Goal: Task Accomplishment & Management: Manage account settings

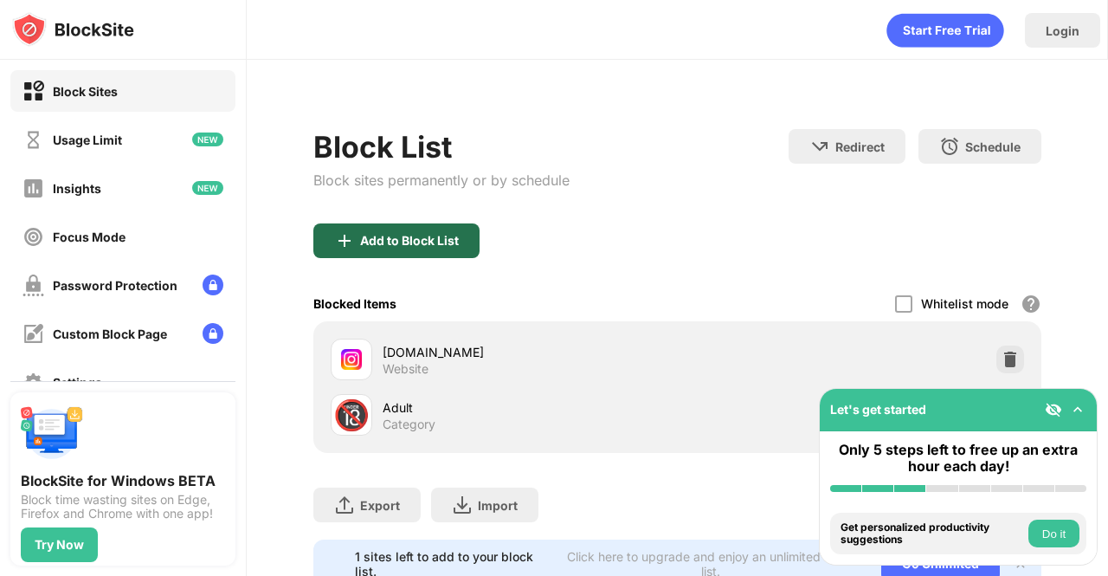
click at [437, 238] on div "Add to Block List" at bounding box center [409, 241] width 99 height 14
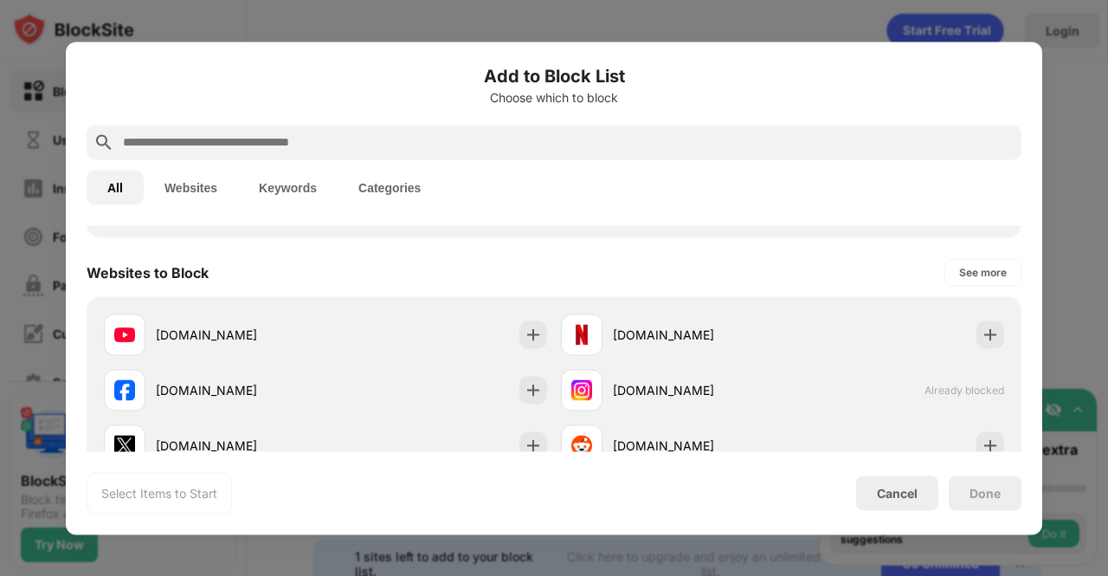
scroll to position [224, 0]
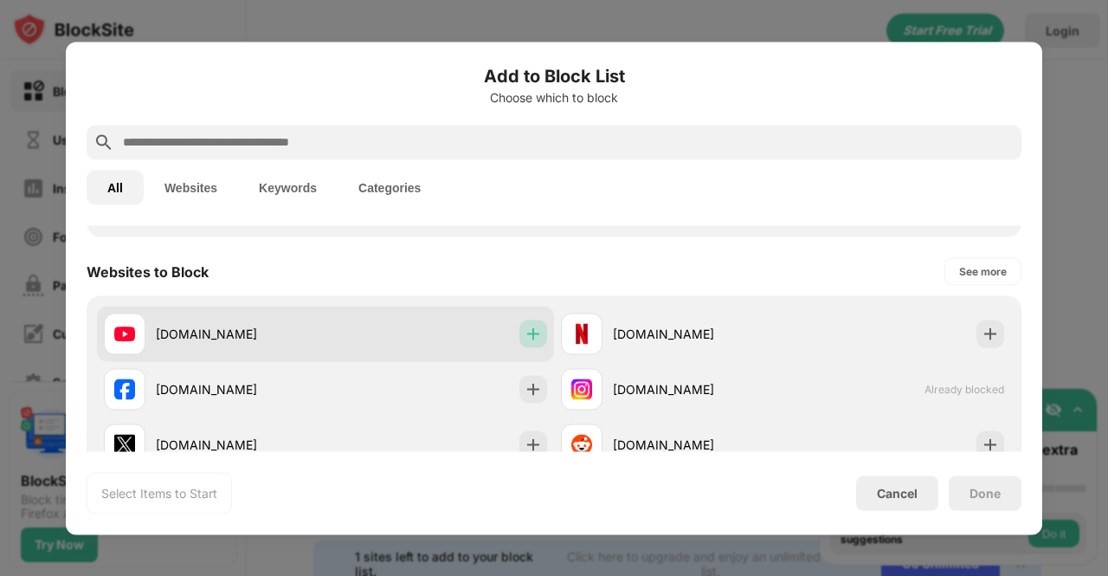
click at [528, 343] on div at bounding box center [533, 333] width 28 height 28
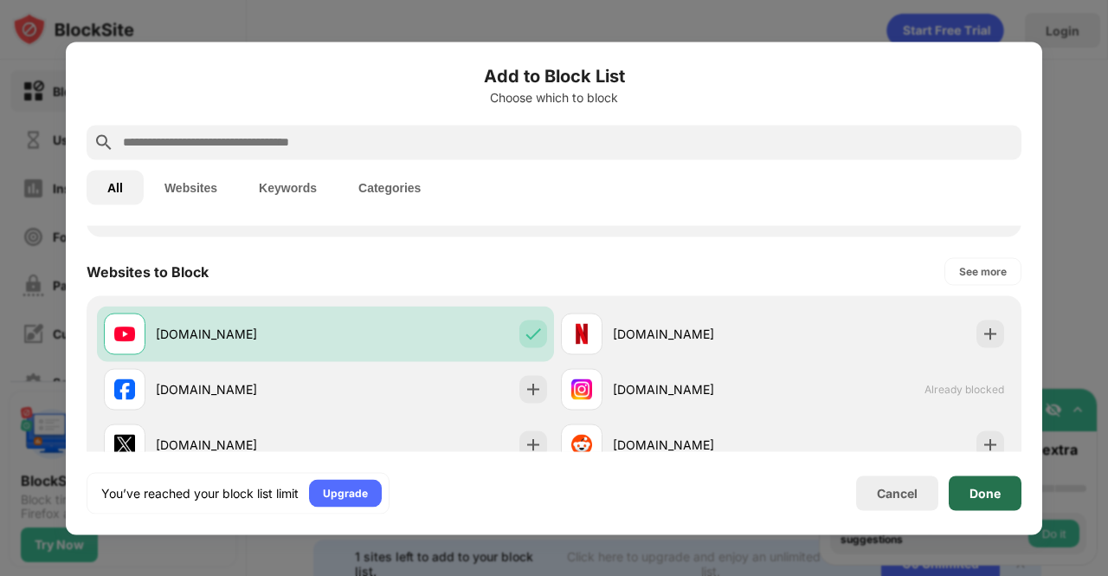
click at [980, 492] on div "Done" at bounding box center [984, 493] width 31 height 14
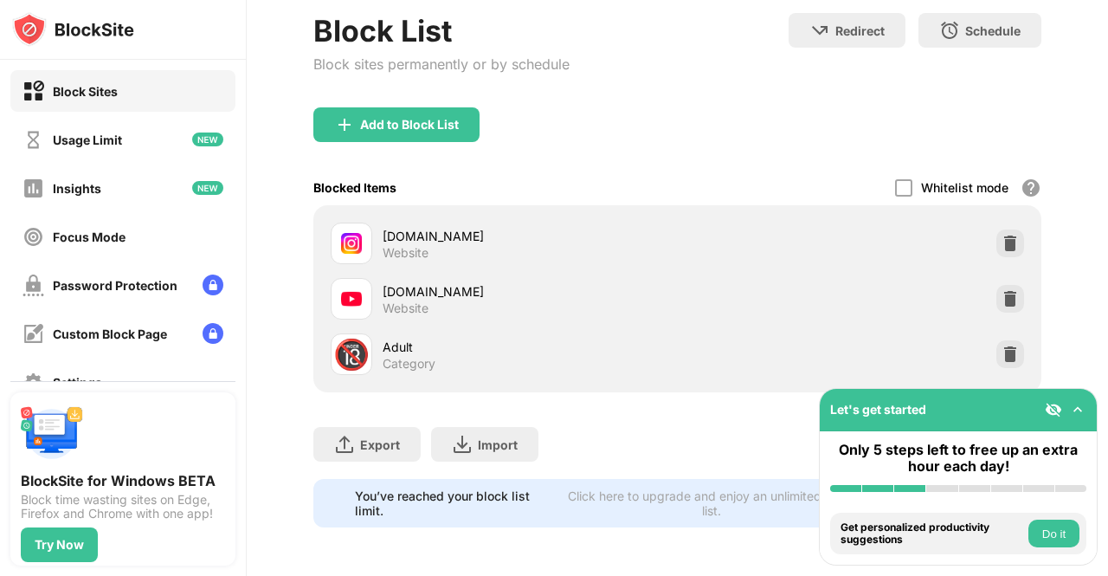
scroll to position [0, 0]
